Goal: Information Seeking & Learning: Learn about a topic

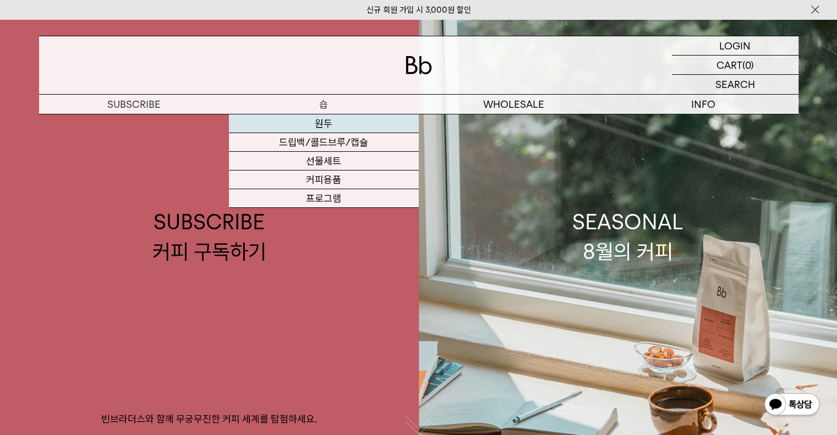
click at [325, 124] on link "원두" at bounding box center [324, 124] width 190 height 19
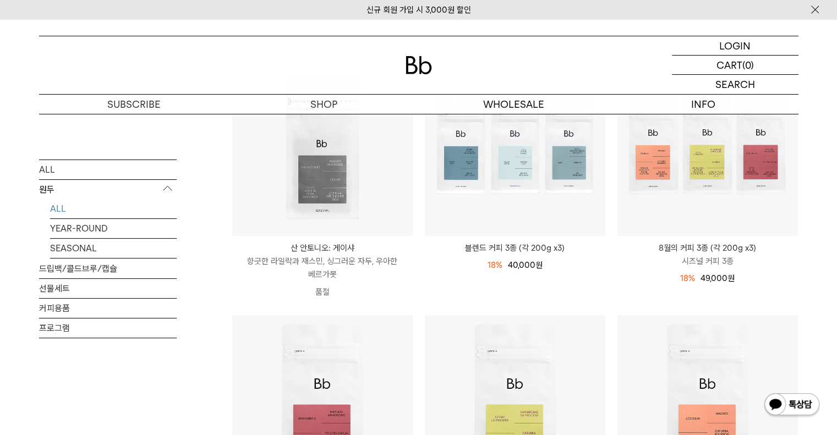
scroll to position [165, 0]
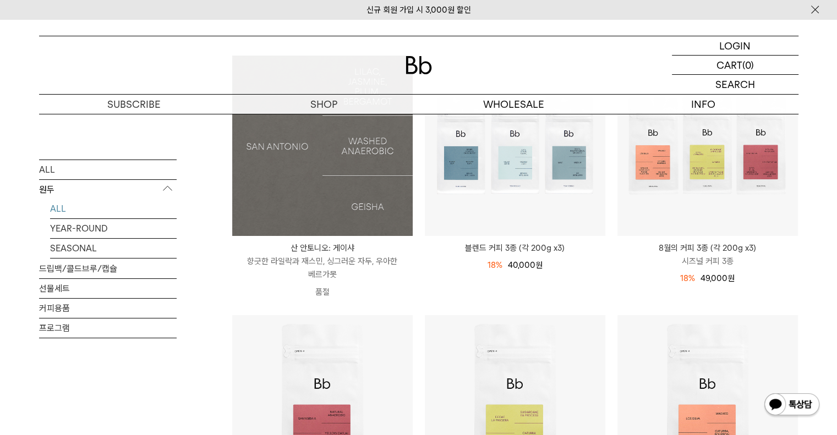
click at [376, 177] on img at bounding box center [322, 146] width 181 height 181
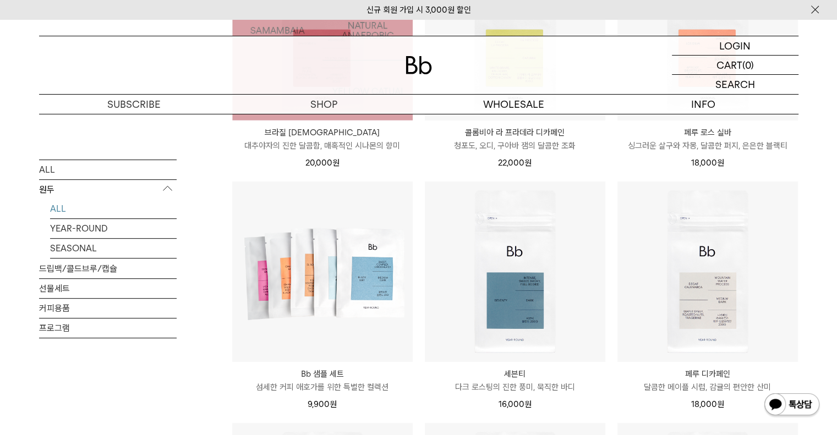
scroll to position [540, 0]
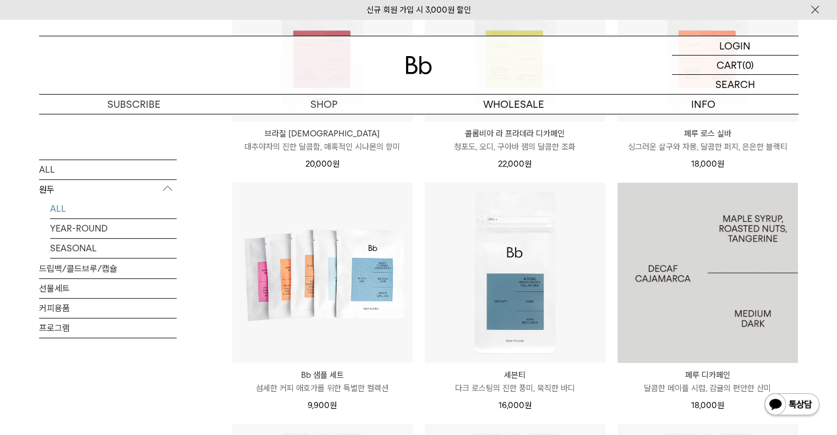
click at [683, 228] on img at bounding box center [708, 273] width 181 height 181
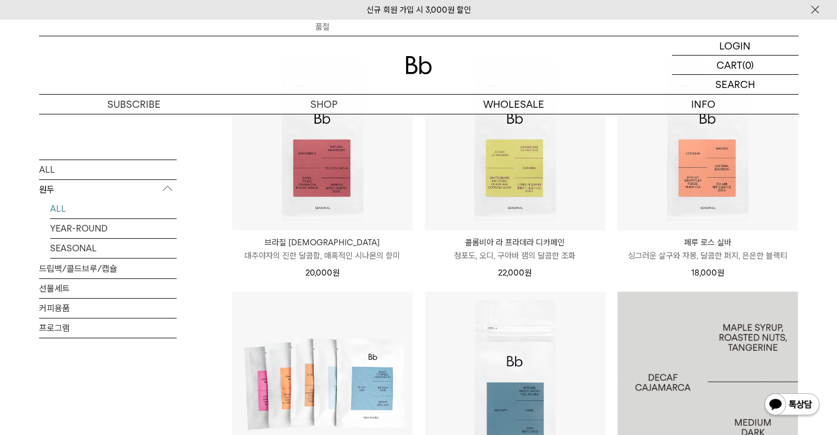
scroll to position [430, 0]
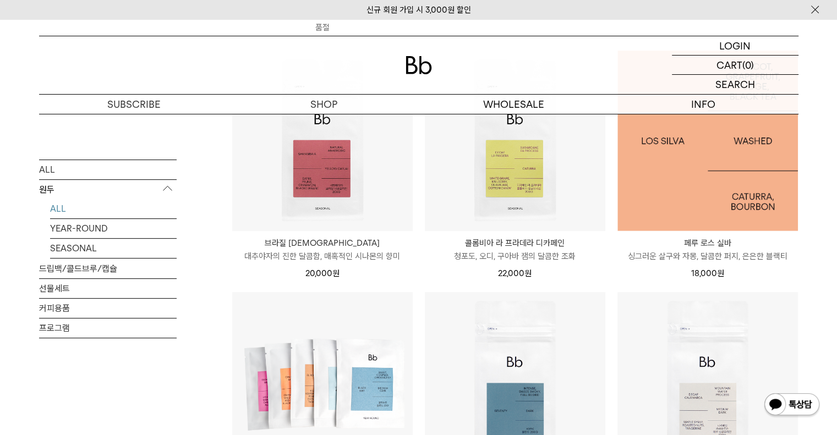
click at [707, 181] on img at bounding box center [708, 141] width 181 height 181
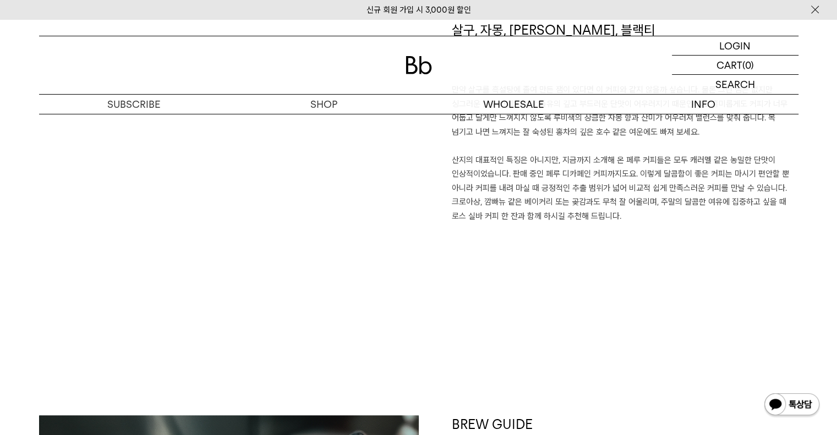
scroll to position [879, 0]
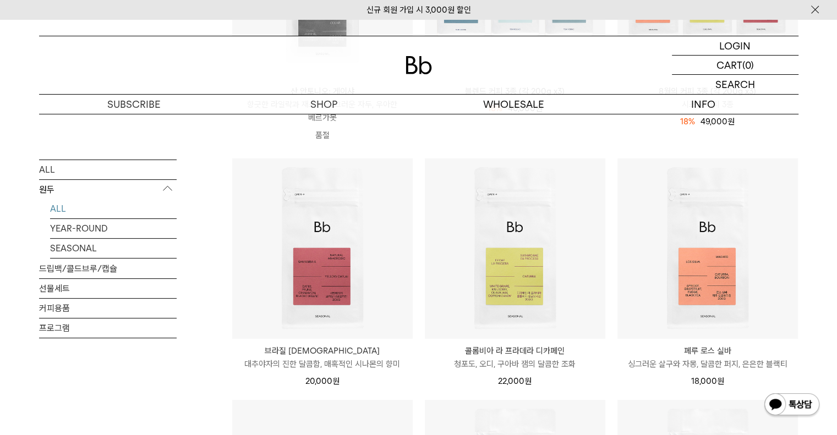
scroll to position [322, 0]
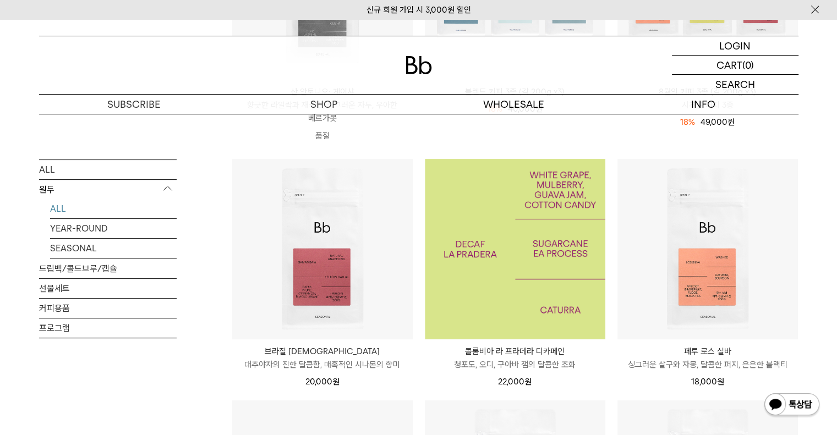
click at [558, 237] on img at bounding box center [515, 249] width 181 height 181
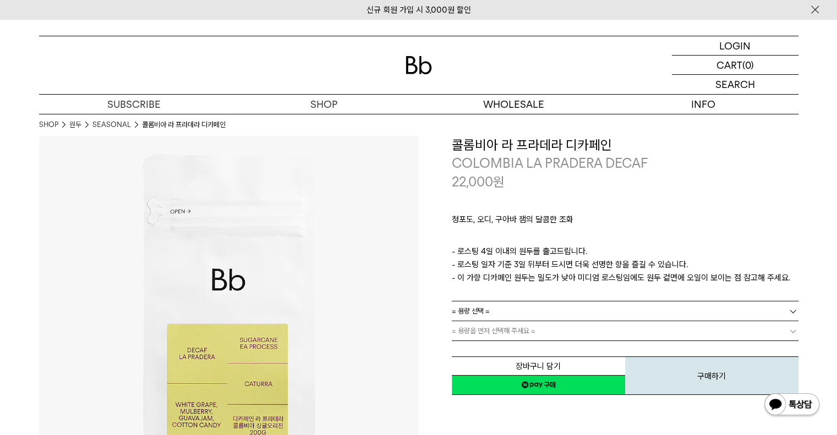
drag, startPoint x: 456, startPoint y: 146, endPoint x: 808, endPoint y: 281, distance: 377.3
click at [623, 282] on p "- 로스팅 4일 이내의 원두를 출고드립니다. - 로스팅 일자 기준 3일 뒤부터 드시면 더욱 선명한 향을 즐길 수 있습니다. - 이 가향 디카페…" at bounding box center [625, 265] width 347 height 40
drag, startPoint x: 453, startPoint y: 279, endPoint x: 663, endPoint y: 281, distance: 209.8
click at [663, 281] on p "- 로스팅 4일 이내의 원두를 출고드립니다. - 로스팅 일자 기준 3일 뒤부터 드시면 더욱 선명한 향을 즐길 수 있습니다. - 이 가향 디카페…" at bounding box center [625, 265] width 347 height 40
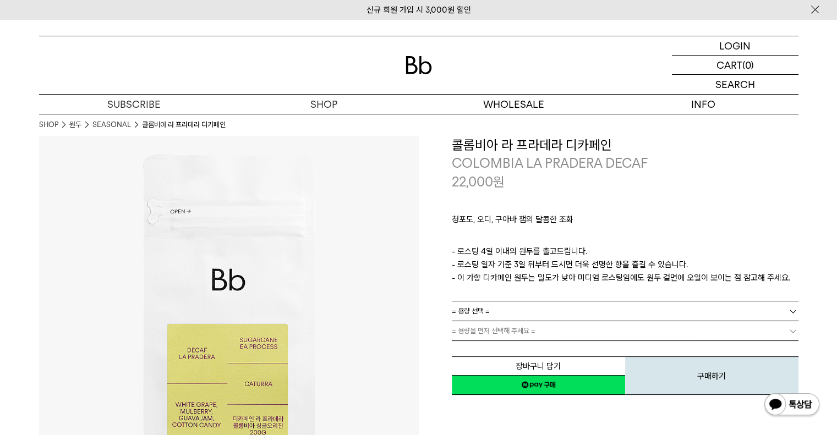
click at [668, 277] on p "- 로스팅 4일 이내의 원두를 출고드립니다. - 로스팅 일자 기준 3일 뒤부터 드시면 더욱 선명한 향을 즐길 수 있습니다. - 이 가향 디카페…" at bounding box center [625, 265] width 347 height 40
drag, startPoint x: 464, startPoint y: 253, endPoint x: 705, endPoint y: 270, distance: 241.7
click at [705, 270] on p "- 로스팅 4일 이내의 원두를 출고드립니다. - 로스팅 일자 기준 3일 뒤부터 드시면 더욱 선명한 향을 즐길 수 있습니다. - 이 가향 디카페…" at bounding box center [625, 265] width 347 height 40
click at [697, 276] on p "- 로스팅 4일 이내의 원두를 출고드립니다. - 로스팅 일자 기준 3일 뒤부터 드시면 더욱 선명한 향을 즐길 수 있습니다. - 이 가향 디카페…" at bounding box center [625, 265] width 347 height 40
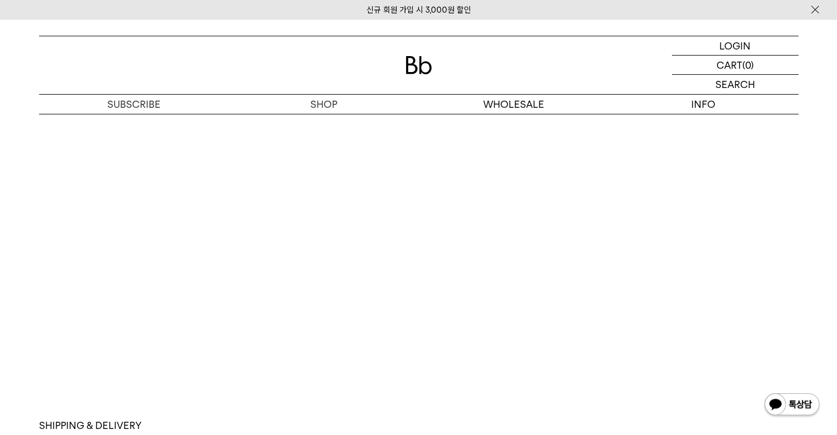
scroll to position [3083, 0]
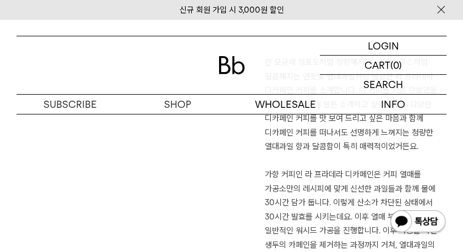
scroll to position [829, 0]
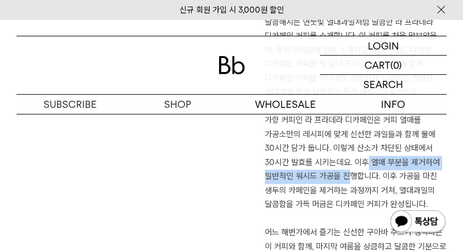
drag, startPoint x: 355, startPoint y: 162, endPoint x: 337, endPoint y: 180, distance: 25.3
click at [337, 179] on p "한 모금에 청포도처럼 청량해지고, 구아바 주스처럼 달콤해지는 연둣빛 열대과일처럼 달콤한 라 프라데라 디카페인 커피를 소개합니다. 이 커피를 처…" at bounding box center [356, 134] width 182 height 267
drag, startPoint x: 340, startPoint y: 181, endPoint x: 328, endPoint y: 184, distance: 12.6
click at [340, 180] on p "한 모금에 청포도처럼 청량해지고, 구아바 주스처럼 달콤해지는 연둣빛 열대과일처럼 달콤한 라 프라데라 디카페인 커피를 소개합니다. 이 커피를 처…" at bounding box center [356, 134] width 182 height 267
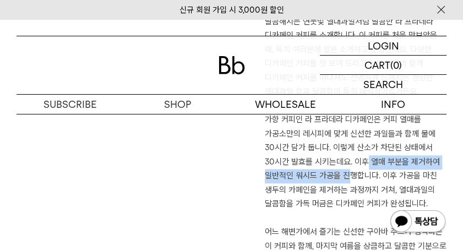
click at [308, 178] on p "한 모금에 청포도처럼 청량해지고, 구아바 주스처럼 달콤해지는 연둣빛 열대과일처럼 달콤한 라 프라데라 디카페인 커피를 소개합니다. 이 커피를 처…" at bounding box center [356, 134] width 182 height 267
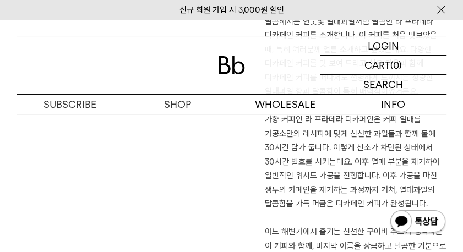
click at [378, 175] on p "한 모금에 청포도처럼 청량해지고, 구아바 주스처럼 달콤해지는 연둣빛 열대과일처럼 달콤한 라 프라데라 디카페인 커피를 소개합니다. 이 커피를 처…" at bounding box center [356, 134] width 182 height 267
drag, startPoint x: 383, startPoint y: 175, endPoint x: 416, endPoint y: 197, distance: 40.0
click at [425, 200] on p "한 모금에 청포도처럼 청량해지고, 구아바 주스처럼 달콤해지는 연둣빛 열대과일처럼 달콤한 라 프라데라 디카페인 커피를 소개합니다. 이 커피를 처…" at bounding box center [356, 134] width 182 height 267
click at [308, 174] on p "한 모금에 청포도처럼 청량해지고, 구아바 주스처럼 달콤해지는 연둣빛 열대과일처럼 달콤한 라 프라데라 디카페인 커피를 소개합니다. 이 커피를 처…" at bounding box center [356, 134] width 182 height 267
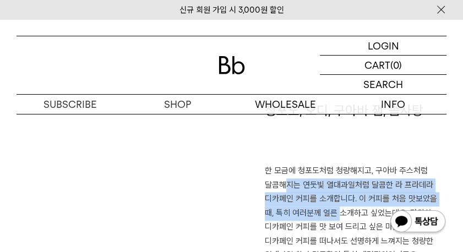
scroll to position [720, 0]
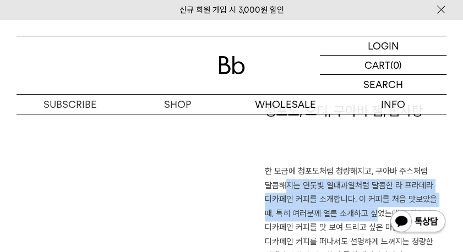
drag, startPoint x: 276, startPoint y: 184, endPoint x: 356, endPoint y: 213, distance: 85.5
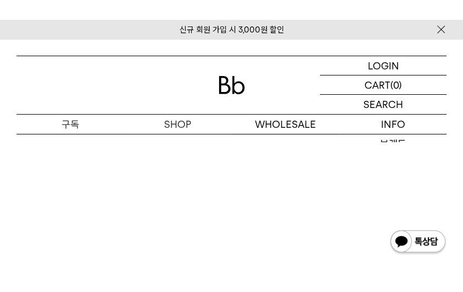
scroll to position [2088, 0]
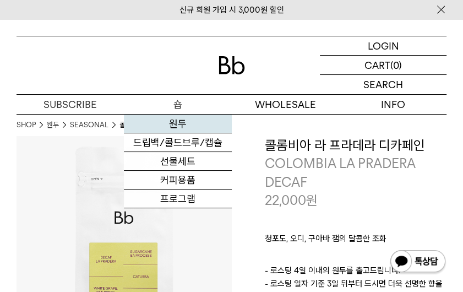
click at [176, 121] on link "원두" at bounding box center [177, 124] width 107 height 19
click at [178, 125] on link "원두" at bounding box center [177, 124] width 107 height 19
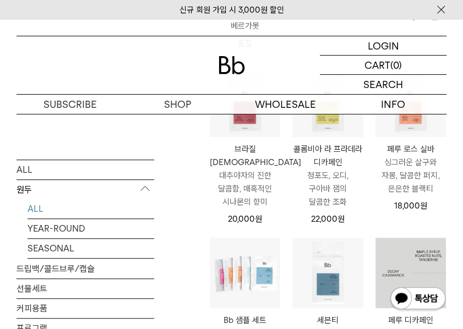
scroll to position [330, 0]
click at [405, 252] on img at bounding box center [410, 273] width 70 height 70
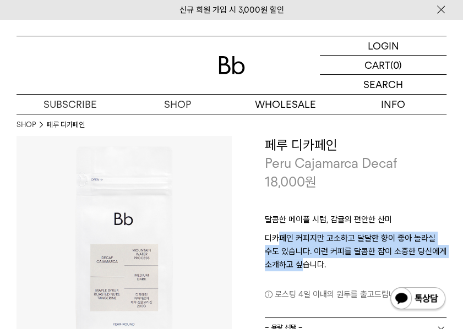
drag, startPoint x: 278, startPoint y: 237, endPoint x: 304, endPoint y: 259, distance: 34.4
click at [304, 259] on p "디카페인 커피지만 고소하고 달달한 향이 좋아 놀라실 수도 있습니다. 이런 커피를 달콤한 잠이 소중한 당신에게 소개하고 싶습니다." at bounding box center [356, 252] width 182 height 40
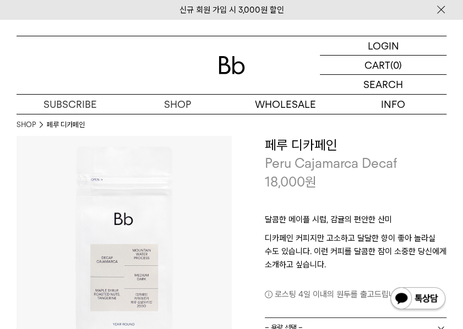
click at [328, 262] on p "디카페인 커피지만 고소하고 달달한 향이 좋아 놀라실 수도 있습니다. 이런 커피를 달콤한 잠이 소중한 당신에게 소개하고 싶습니다." at bounding box center [356, 252] width 182 height 40
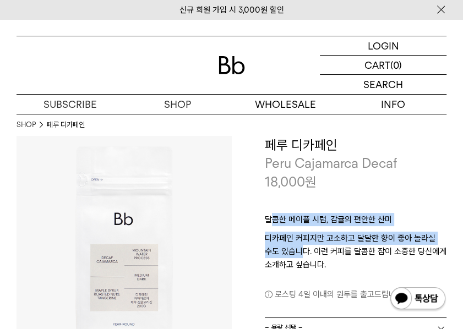
drag, startPoint x: 269, startPoint y: 216, endPoint x: 309, endPoint y: 257, distance: 57.2
click at [302, 254] on div "달콤한 메이플 시럽, 감귤의 편안한 산미 디카페인 커피지만 고소하고 달달한 향이 좋아 놀라실 수도 있습니다. 이런 커피를 달콤한 잠이 소중한 …" at bounding box center [356, 254] width 182 height 127
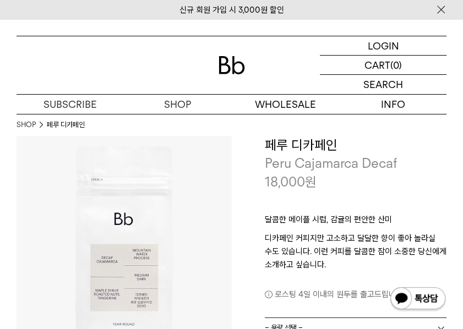
click at [309, 257] on p "디카페인 커피지만 고소하고 달달한 향이 좋아 놀라실 수도 있습니다. 이런 커피를 달콤한 잠이 소중한 당신에게 소개하고 싶습니다." at bounding box center [356, 252] width 182 height 40
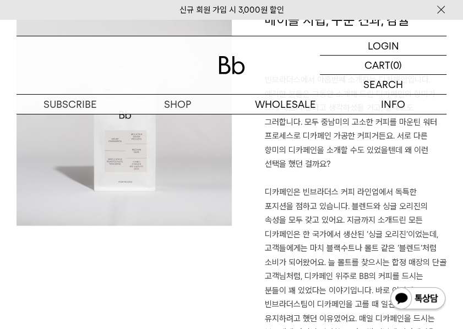
scroll to position [770, 0]
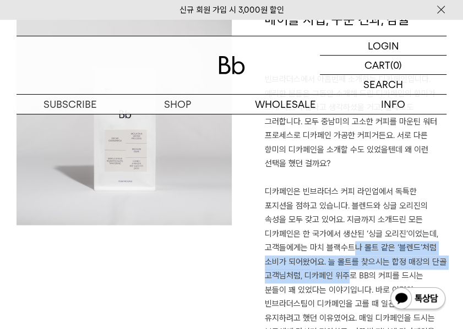
drag, startPoint x: 296, startPoint y: 248, endPoint x: 336, endPoint y: 281, distance: 51.6
click at [336, 281] on p "빈브라더스에서 아홉번째 소개하는 디카페인입니다. 예리한 분들은 그동안 소개해 드린 디카페인의 향미가 크게 다르지 않다고 생각하셨을 거고, 실제…" at bounding box center [356, 255] width 182 height 365
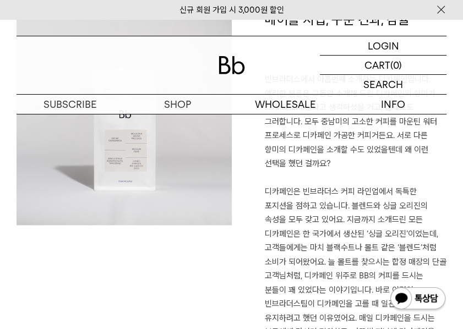
click at [342, 279] on p "빈브라더스에서 아홉번째 소개하는 디카페인입니다. 예리한 분들은 그동안 소개해 드린 디카페인의 향미가 크게 다르지 않다고 생각하셨을 거고, 실제…" at bounding box center [356, 255] width 182 height 365
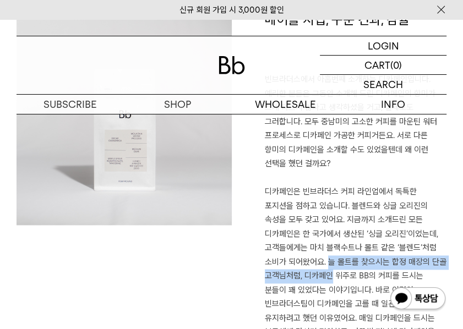
drag, startPoint x: 298, startPoint y: 260, endPoint x: 322, endPoint y: 280, distance: 30.5
click at [322, 280] on p "빈브라더스에서 아홉번째 소개하는 디카페인입니다. 예리한 분들은 그동안 소개해 드린 디카페인의 향미가 크게 다르지 않다고 생각하셨을 거고, 실제…" at bounding box center [356, 255] width 182 height 365
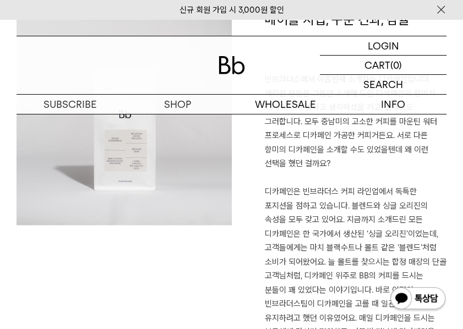
click at [323, 276] on p "빈브라더스에서 아홉번째 소개하는 디카페인입니다. 예리한 분들은 그동안 소개해 드린 디카페인의 향미가 크게 다르지 않다고 생각하셨을 거고, 실제…" at bounding box center [356, 255] width 182 height 365
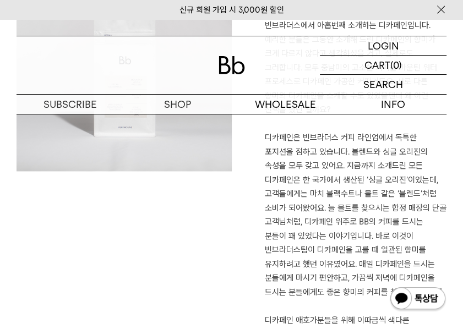
scroll to position [824, 0]
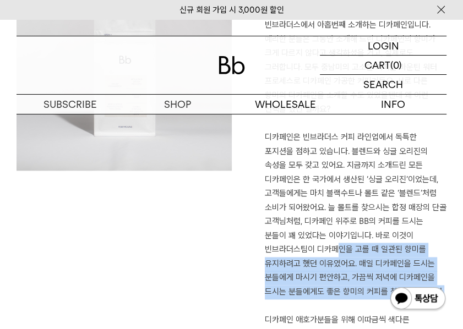
drag, startPoint x: 269, startPoint y: 250, endPoint x: 368, endPoint y: 294, distance: 108.7
click at [368, 294] on p "빈브라더스에서 아홉번째 소개하는 디카페인입니다. 예리한 분들은 그동안 소개해 드린 디카페인의 향미가 크게 다르지 않다고 생각하셨을 거고, 실제…" at bounding box center [356, 200] width 182 height 365
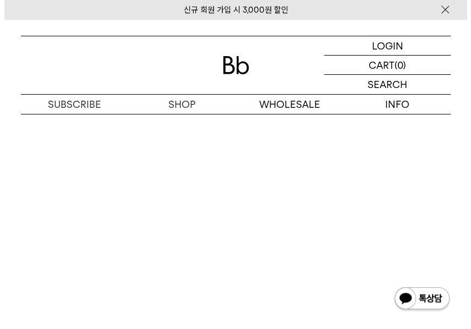
scroll to position [1856, 0]
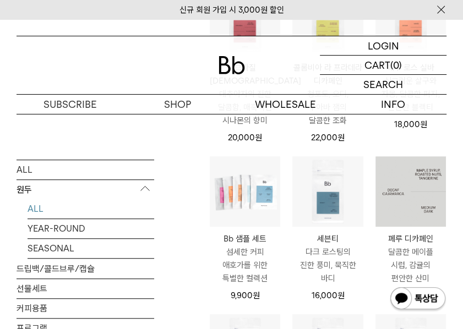
scroll to position [413, 0]
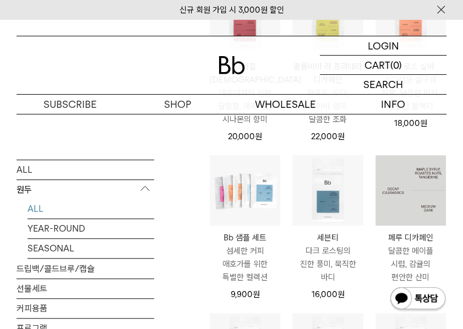
click at [402, 211] on img at bounding box center [410, 190] width 70 height 70
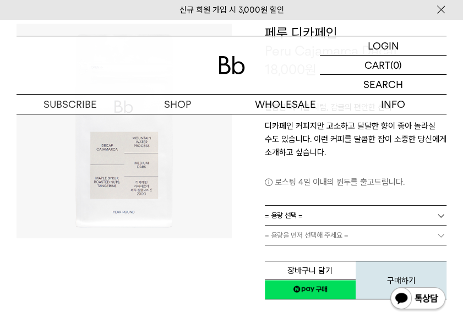
click at [145, 186] on img at bounding box center [124, 131] width 215 height 215
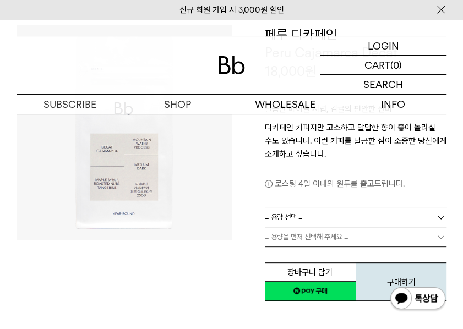
click at [114, 219] on img at bounding box center [124, 132] width 215 height 215
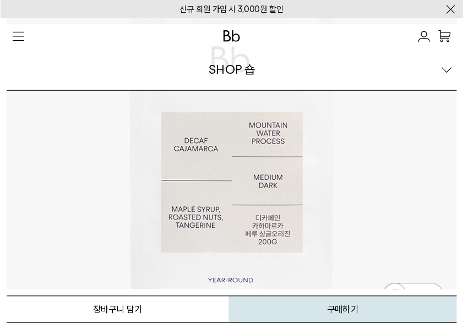
scroll to position [220, 0]
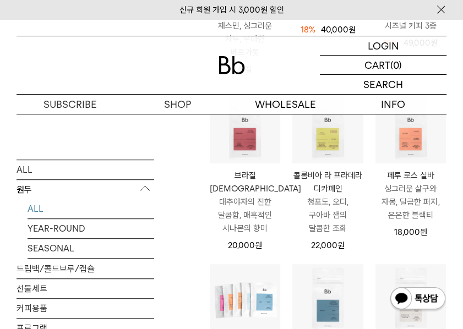
scroll to position [303, 0]
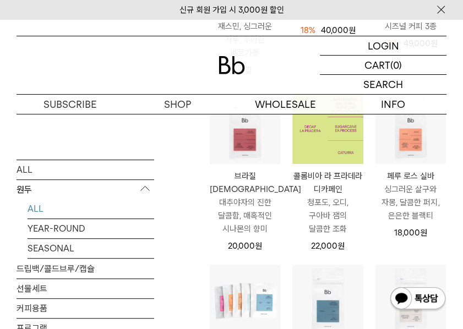
click at [334, 151] on img at bounding box center [327, 129] width 70 height 70
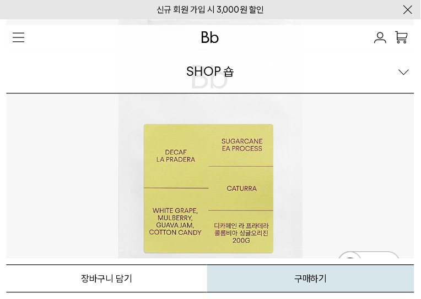
scroll to position [183, 0]
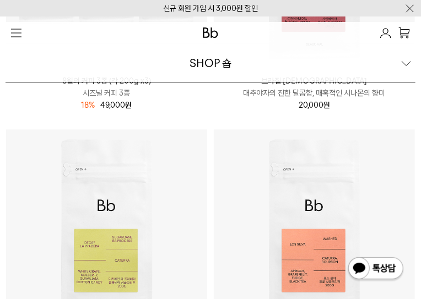
scroll to position [525, 0]
